Goal: Navigation & Orientation: Go to known website

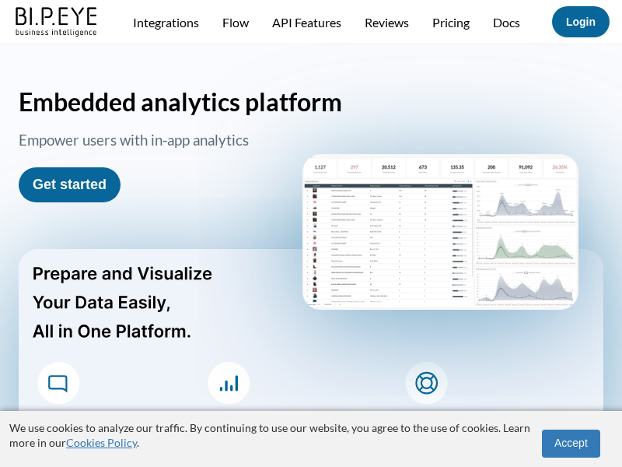
click at [57, 33] on img at bounding box center [56, 20] width 89 height 35
